Goal: Check status: Check status

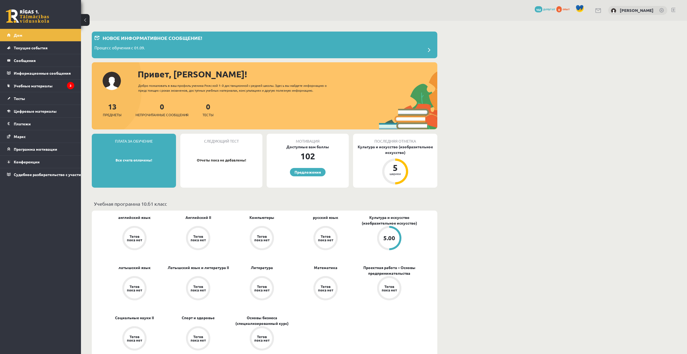
drag, startPoint x: 116, startPoint y: 161, endPoint x: 150, endPoint y: 163, distance: 34.3
click at [150, 163] on div "Плата за обучение Все счета оплачены!" at bounding box center [134, 161] width 84 height 54
click at [162, 149] on div "Плата за обучение Все счета оплачены!" at bounding box center [134, 161] width 84 height 54
drag, startPoint x: 155, startPoint y: 161, endPoint x: 114, endPoint y: 163, distance: 40.8
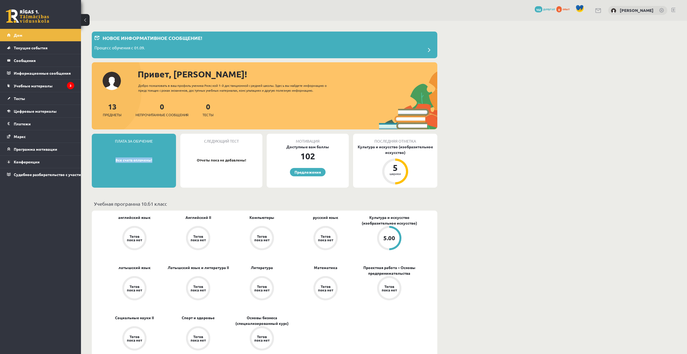
click at [114, 163] on p "Все счета оплачены!" at bounding box center [133, 160] width 79 height 5
click at [124, 146] on div "Плата за обучение Все счета оплачены!" at bounding box center [134, 161] width 84 height 54
click at [305, 171] on font "Предложения" at bounding box center [307, 172] width 26 height 5
